Goal: Information Seeking & Learning: Learn about a topic

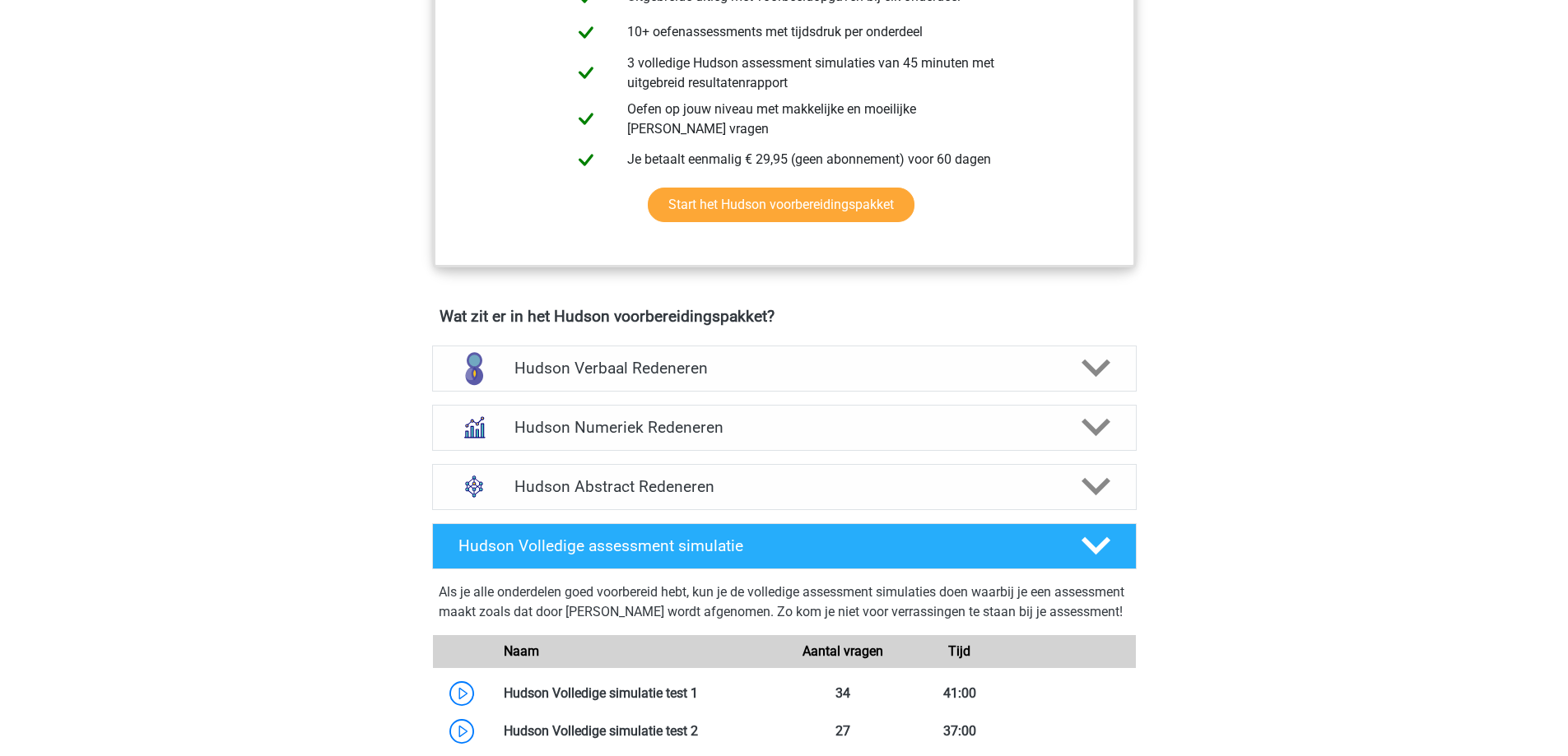
scroll to position [987, 0]
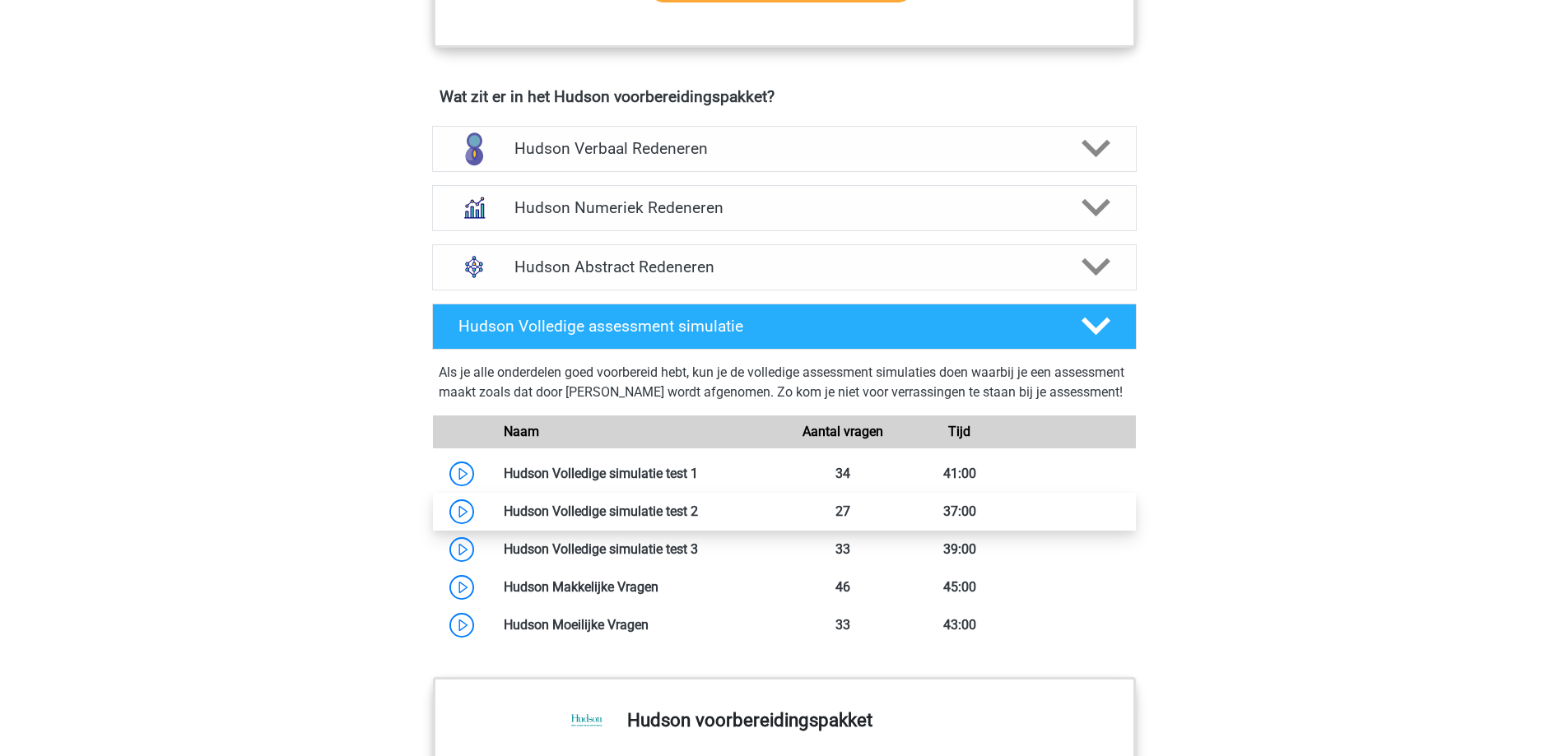
click at [698, 315] on link at bounding box center [698, 511] width 0 height 15
